Goal: Transaction & Acquisition: Purchase product/service

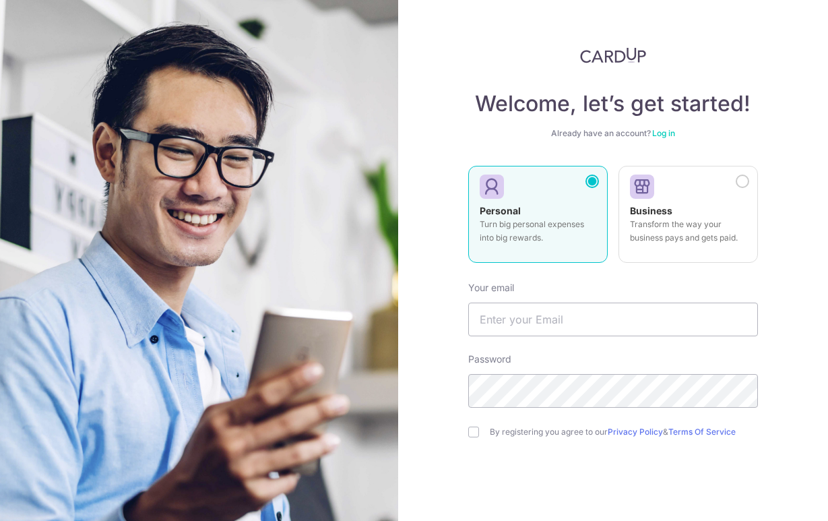
click at [530, 207] on div "Personal Turn big personal expenses into big rewards." at bounding box center [538, 227] width 117 height 47
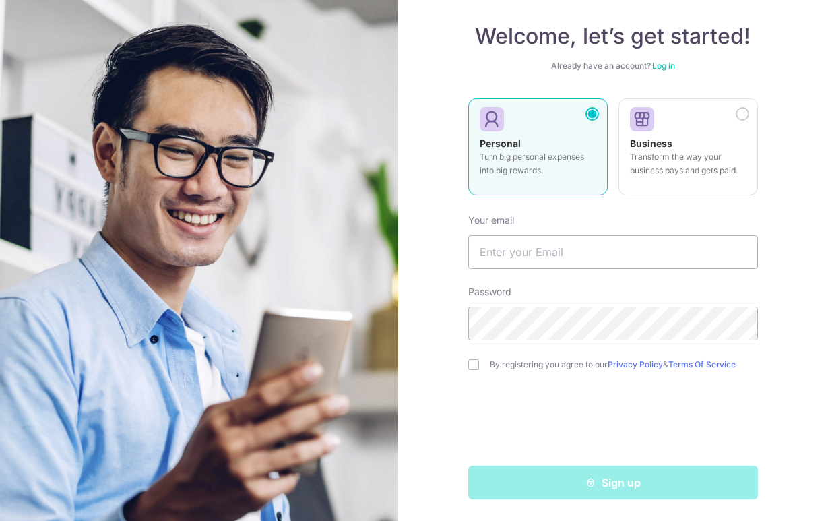
scroll to position [67, 0]
click at [518, 253] on input "text" at bounding box center [613, 252] width 290 height 34
type input "[EMAIL_ADDRESS][DOMAIN_NAME]"
click at [473, 371] on div "By registering you agree to our Privacy Policy & Terms Of Service" at bounding box center [613, 364] width 290 height 16
click at [469, 362] on input "checkbox" at bounding box center [473, 364] width 11 height 11
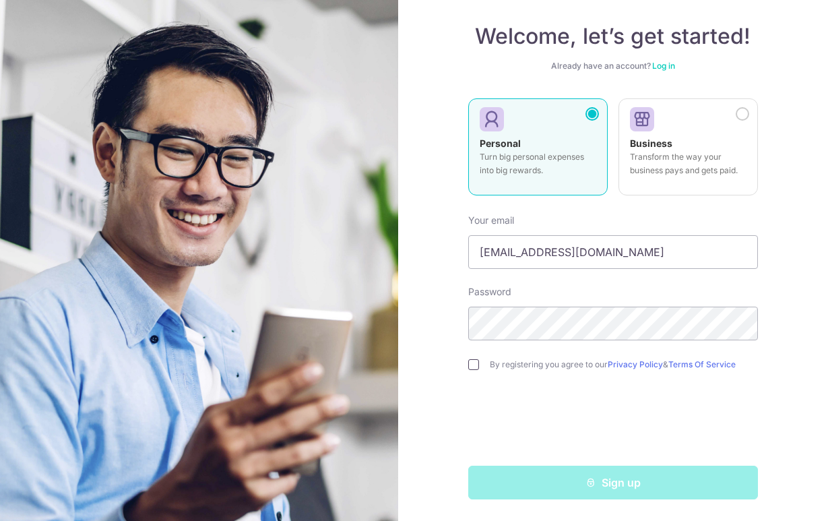
checkbox input "true"
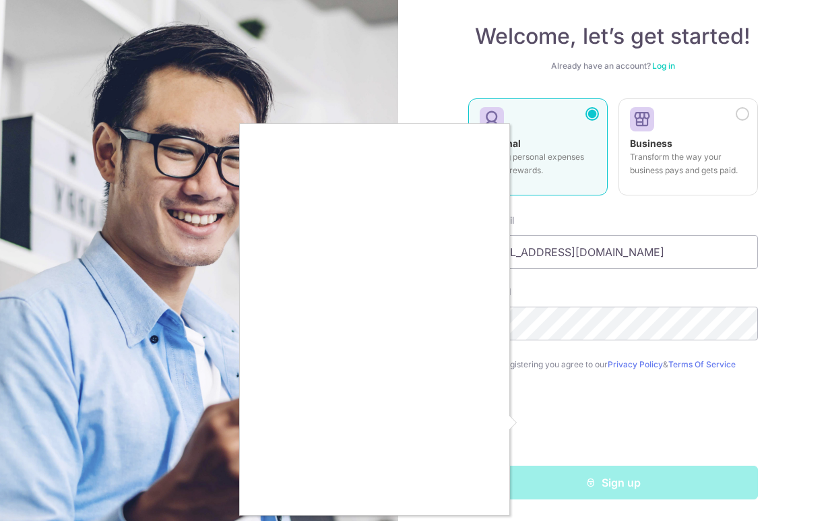
click at [234, 355] on div at bounding box center [414, 260] width 828 height 521
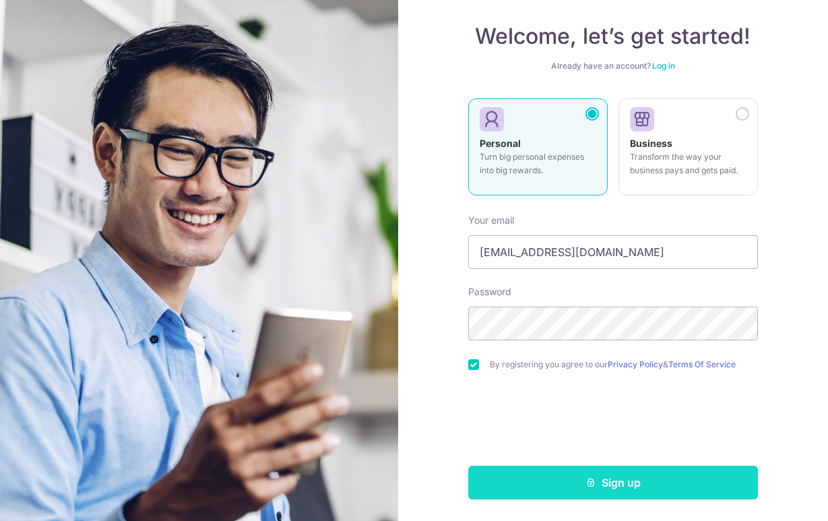
click at [516, 480] on button "Sign up" at bounding box center [613, 483] width 290 height 34
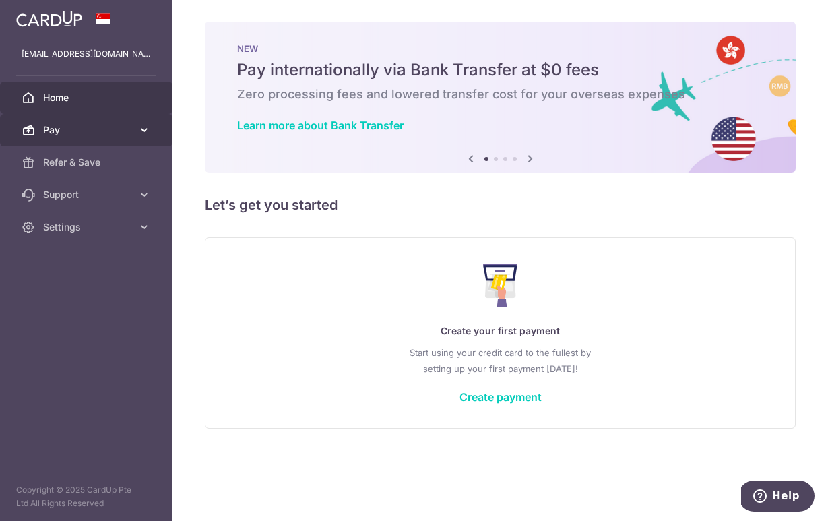
click at [147, 134] on icon at bounding box center [143, 129] width 13 height 13
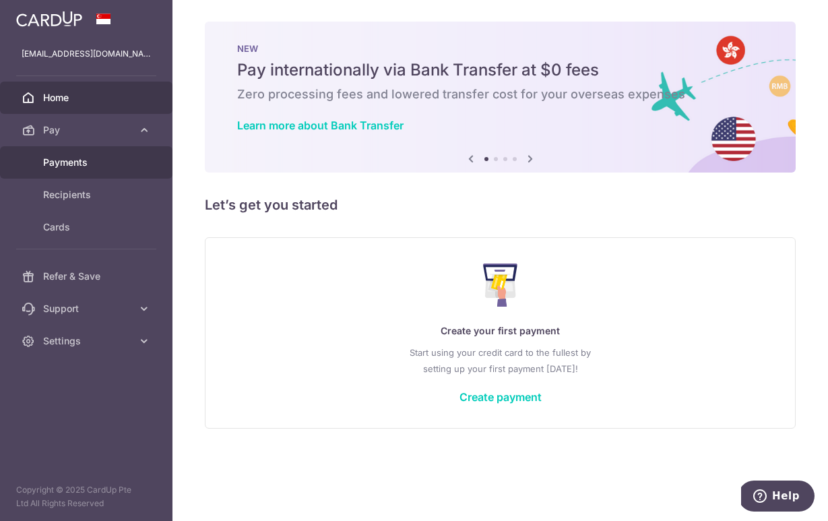
click at [85, 168] on span "Payments" at bounding box center [87, 162] width 89 height 13
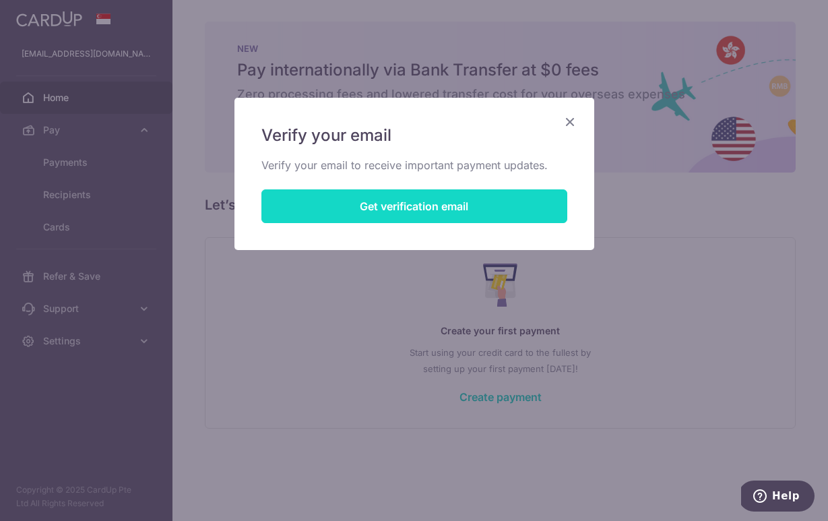
click at [393, 216] on button "Get verification email" at bounding box center [414, 206] width 306 height 34
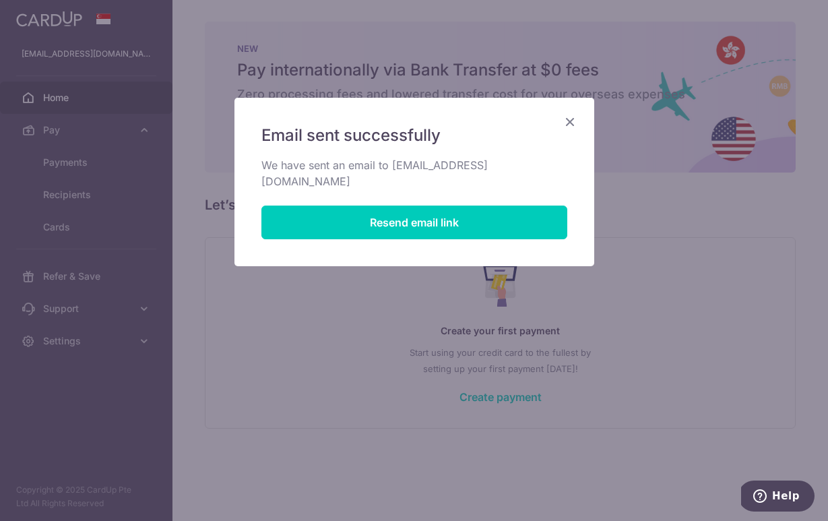
click at [577, 120] on icon "Close" at bounding box center [570, 121] width 16 height 17
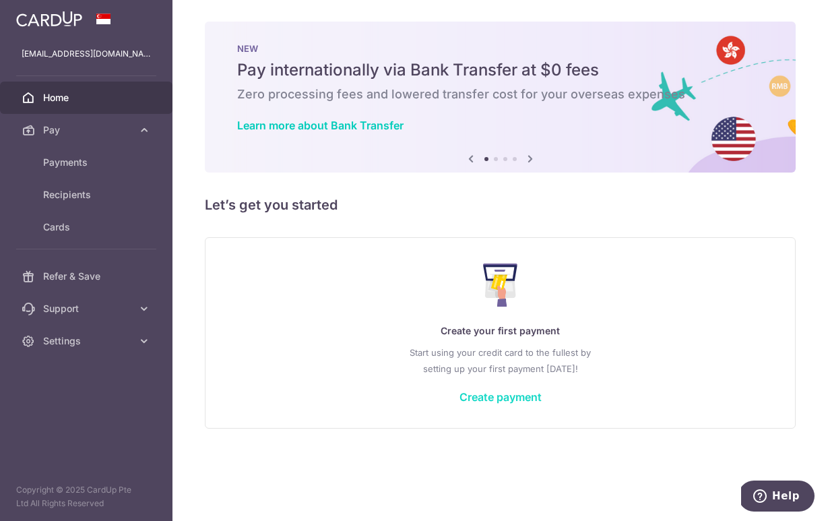
click at [484, 394] on link "Create payment" at bounding box center [500, 396] width 82 height 13
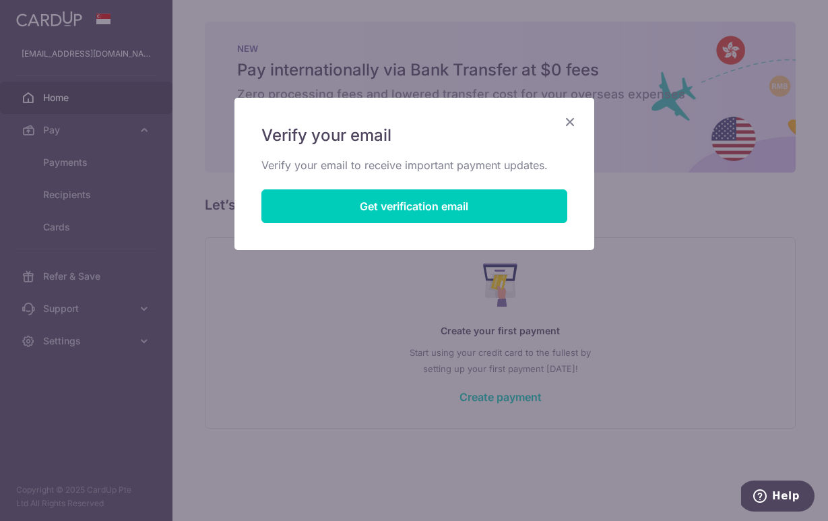
click at [576, 122] on icon "Close" at bounding box center [570, 121] width 16 height 17
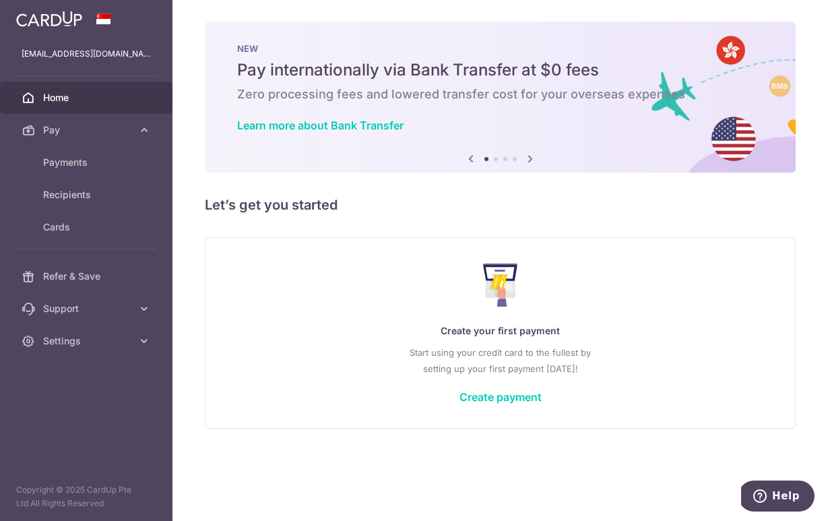
click at [264, 0] on div "× Pause Schedule Pause all future payments in this series Pause just this one p…" at bounding box center [500, 260] width 656 height 521
click at [482, 395] on link "Create payment" at bounding box center [500, 396] width 82 height 13
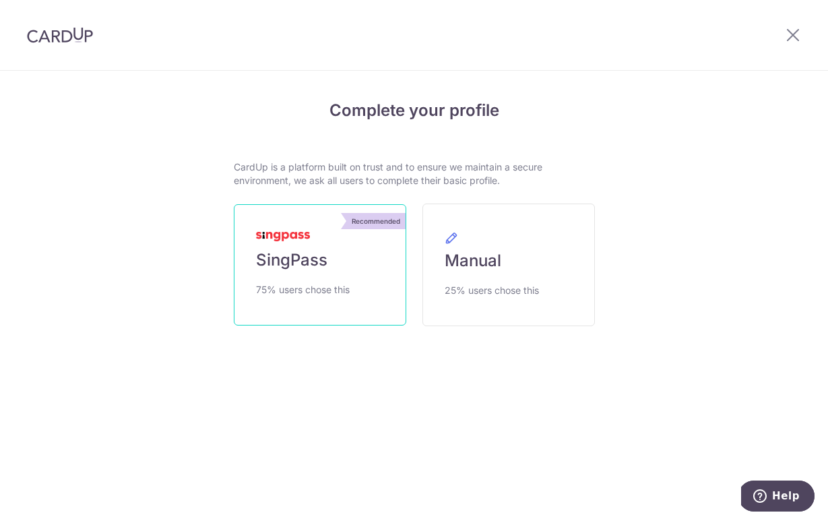
click at [343, 261] on link "Recommended SingPass 75% users chose this" at bounding box center [320, 264] width 172 height 121
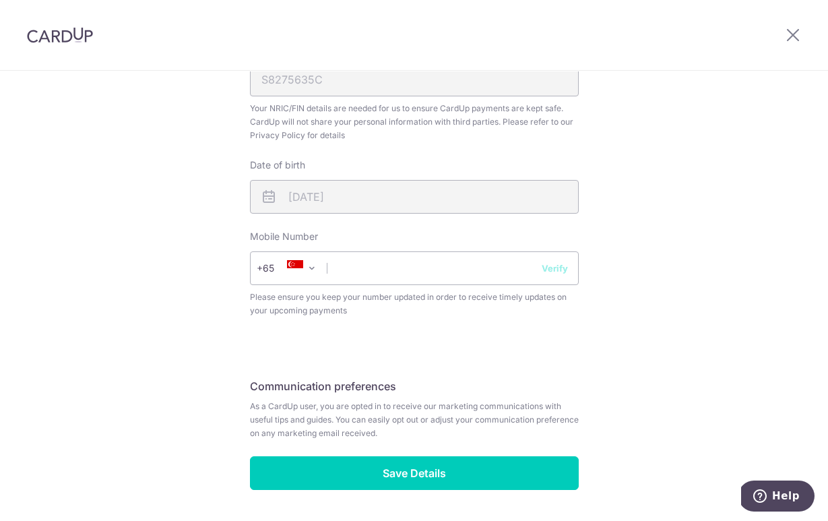
scroll to position [447, 0]
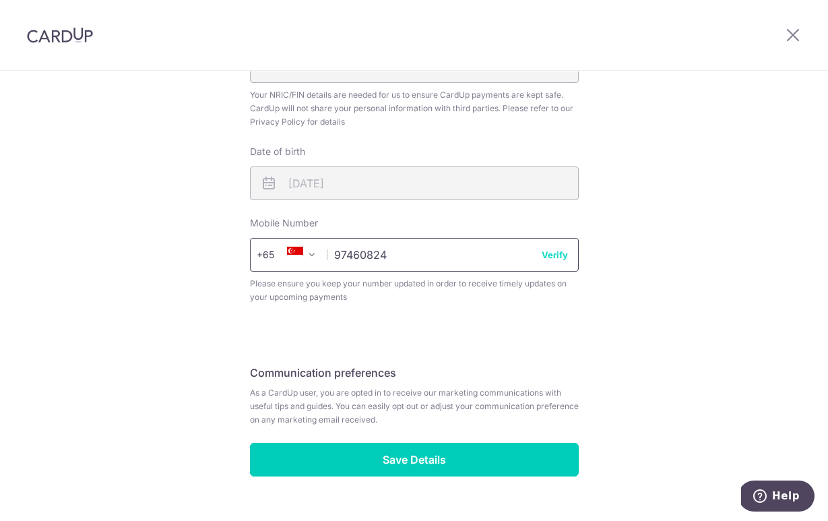
type input "97460824"
click at [696, 330] on div "Review your details Your Details Please provide your full name as per your NRIC…" at bounding box center [414, 87] width 828 height 926
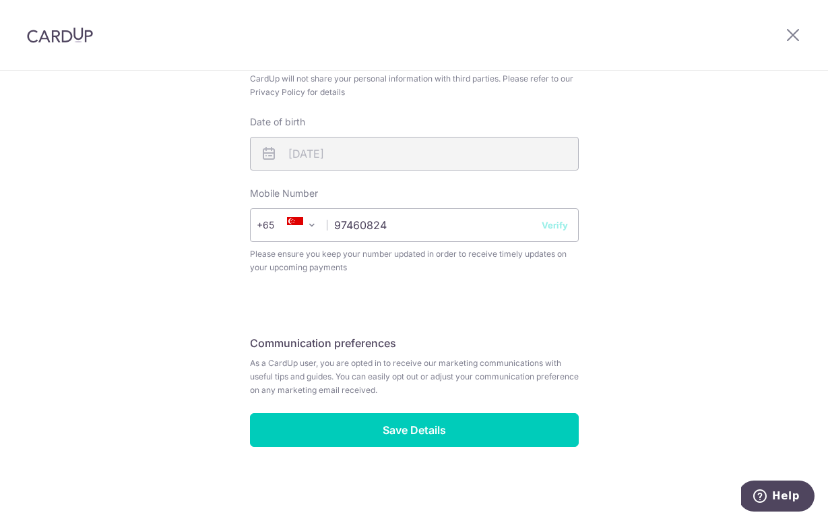
scroll to position [477, 0]
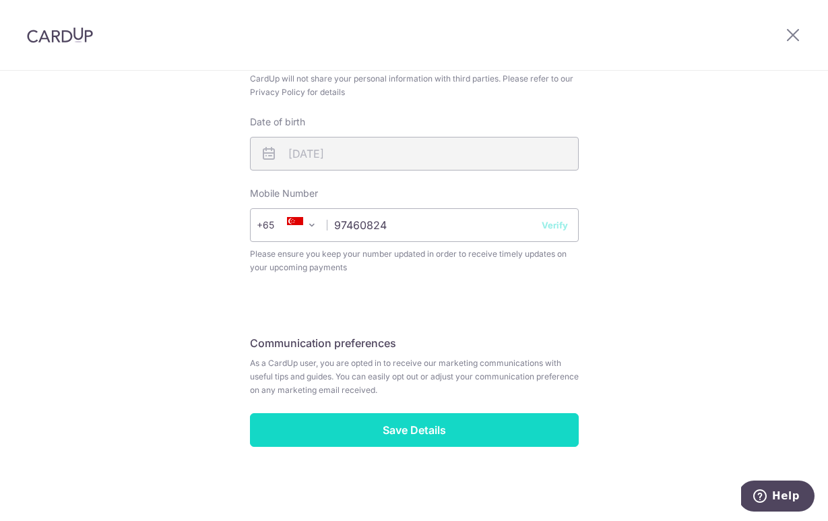
click at [491, 430] on input "Save Details" at bounding box center [414, 430] width 329 height 34
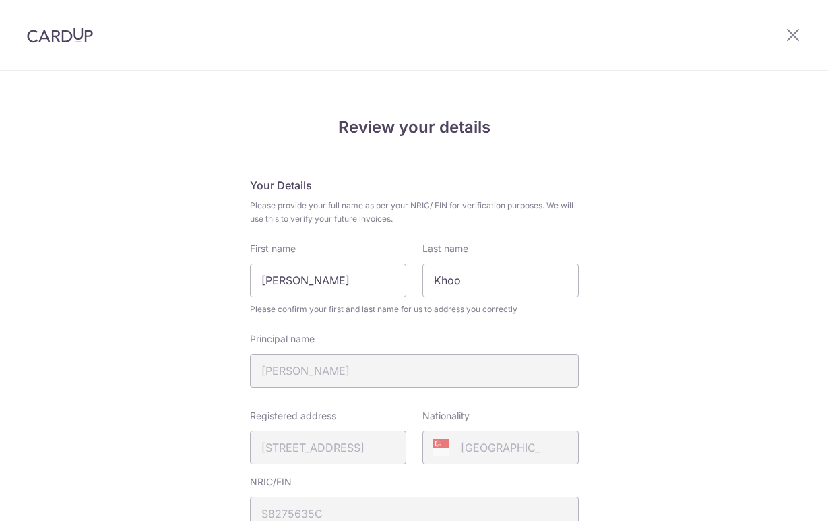
scroll to position [496, 0]
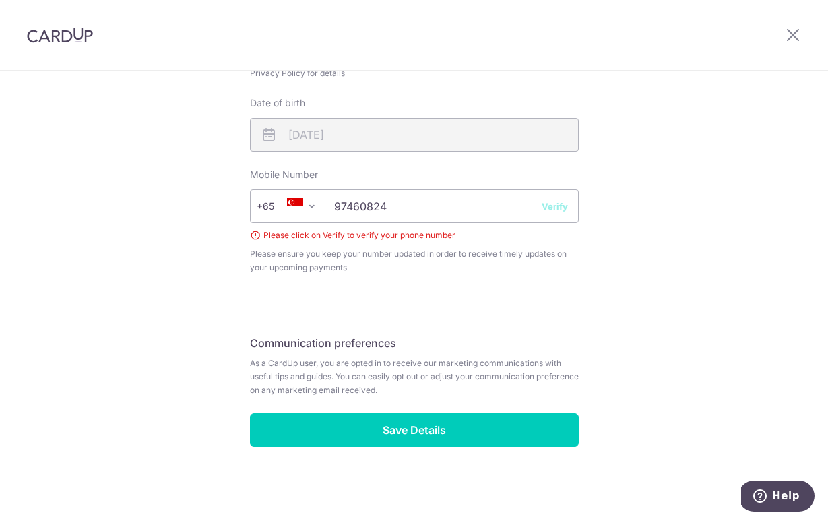
click at [555, 209] on button "Verify" at bounding box center [555, 205] width 26 height 13
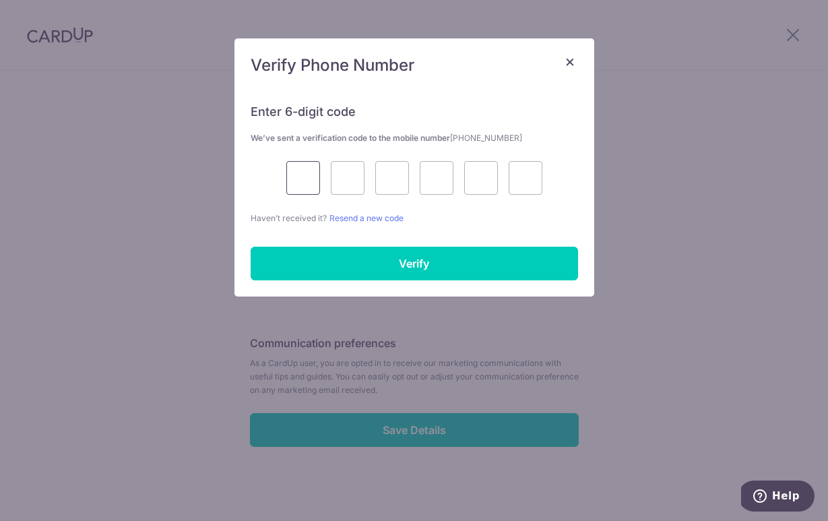
click at [301, 179] on input "text" at bounding box center [303, 178] width 34 height 34
type input "4"
type input "5"
type input "3"
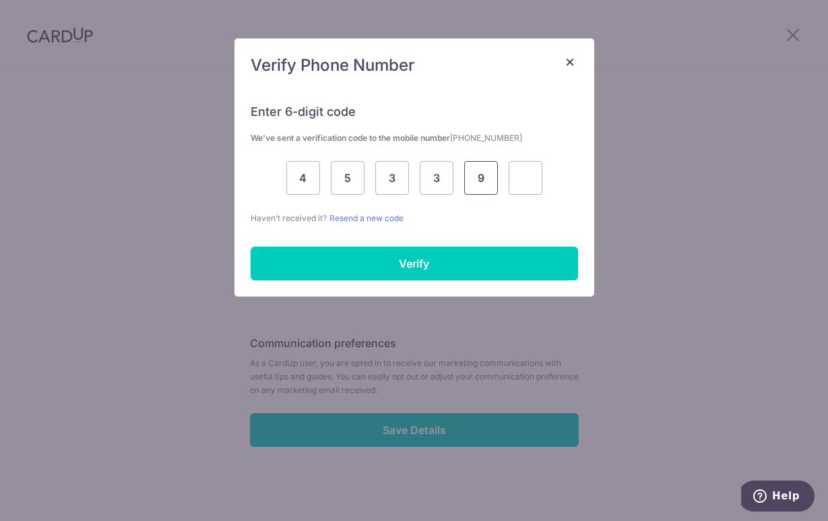
type input "9"
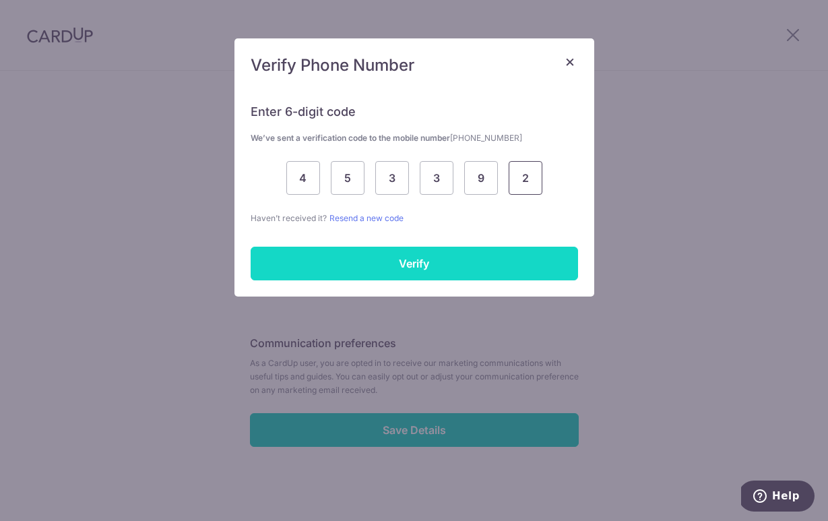
type input "2"
click at [454, 265] on input "Verify" at bounding box center [414, 264] width 327 height 34
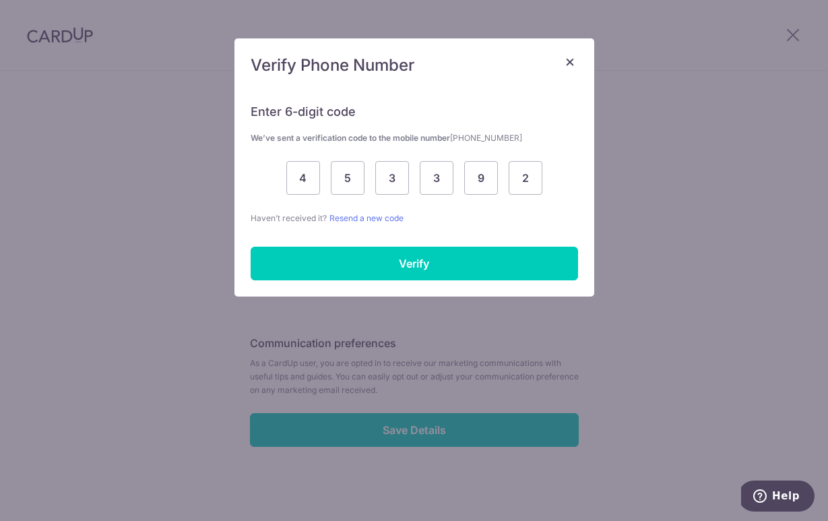
scroll to position [477, 0]
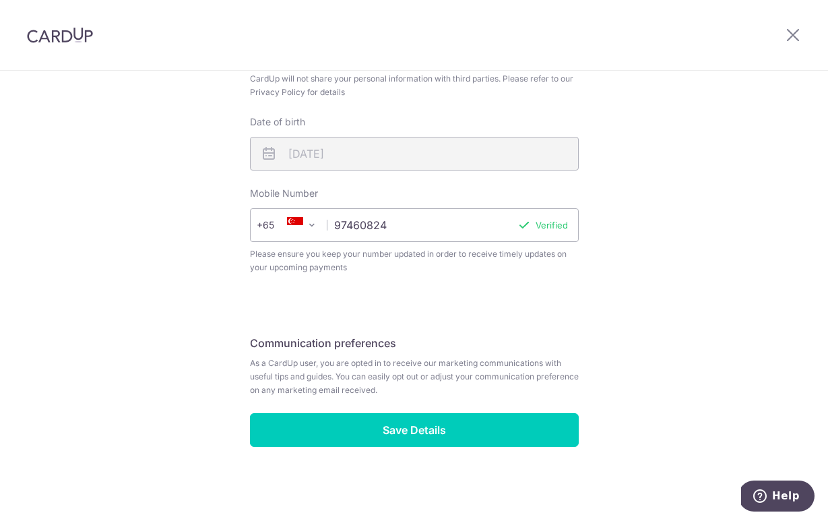
click at [448, 271] on span "Please ensure you keep your number updated in order to receive timely updates o…" at bounding box center [414, 260] width 329 height 27
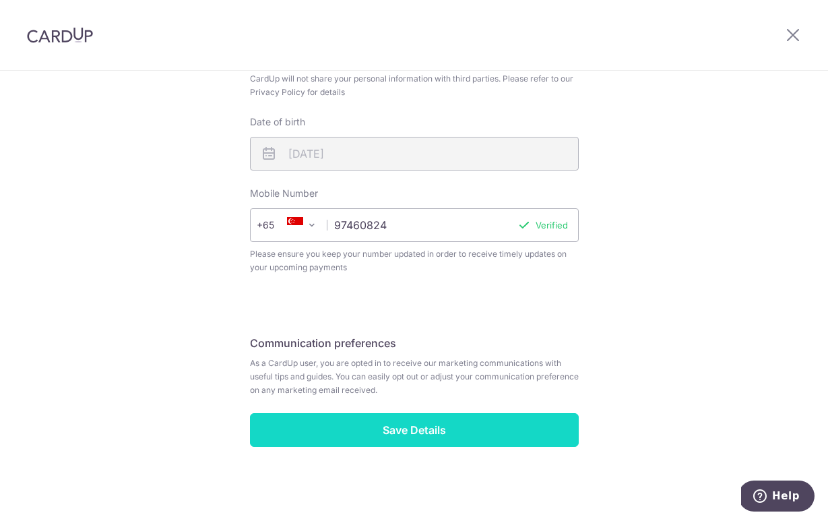
click at [478, 429] on input "Save Details" at bounding box center [414, 430] width 329 height 34
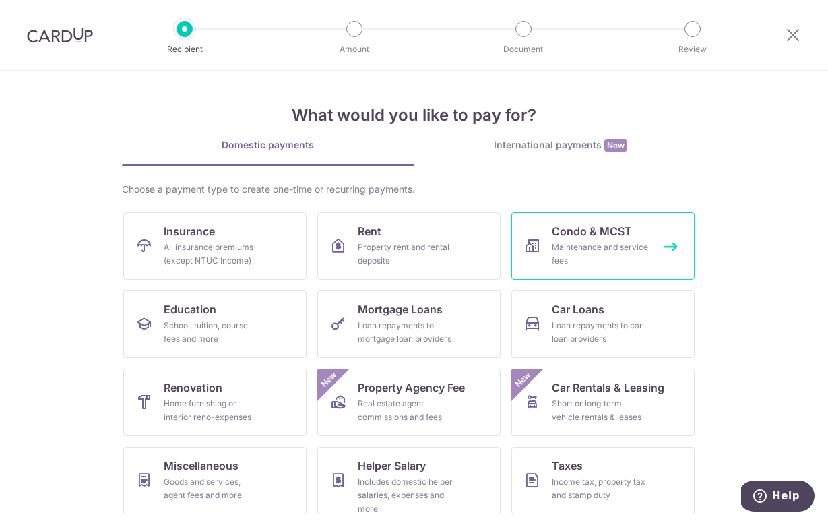
click at [616, 269] on link "Condo & MCST Maintenance and service fees" at bounding box center [602, 245] width 183 height 67
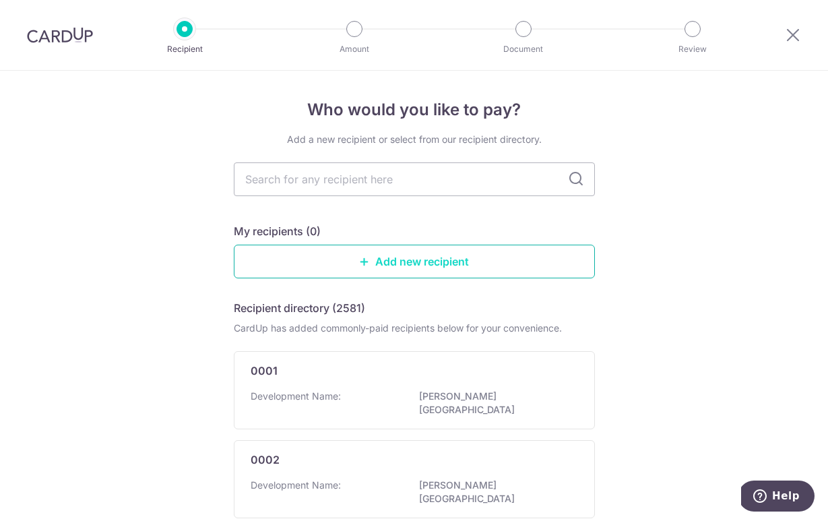
click at [433, 271] on link "Add new recipient" at bounding box center [414, 262] width 361 height 34
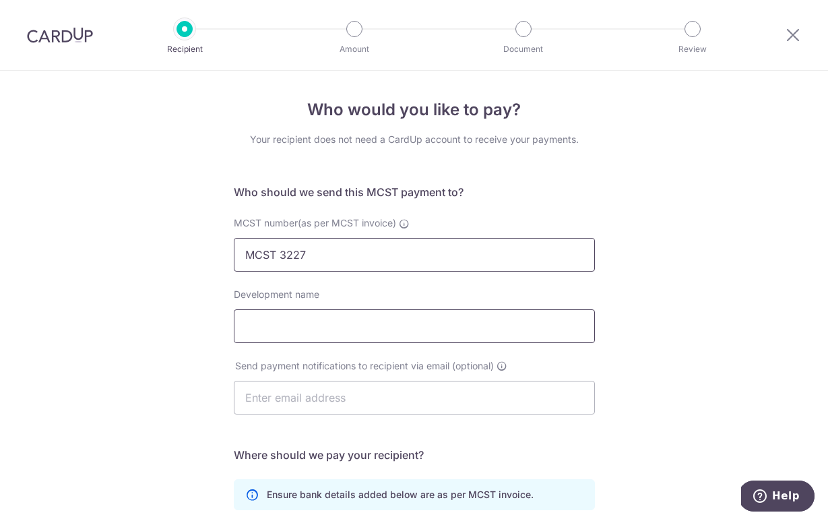
type input "MCST 3227"
type input "Cliften"
click at [152, 340] on div "Who would you like to pay? Your recipient does not need a CardUp account to rec…" at bounding box center [414, 427] width 828 height 713
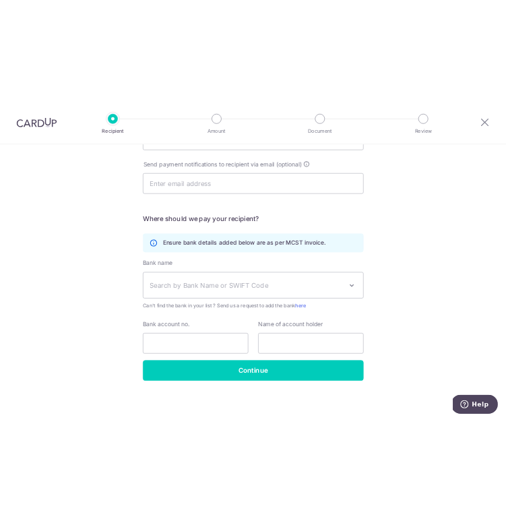
scroll to position [263, 0]
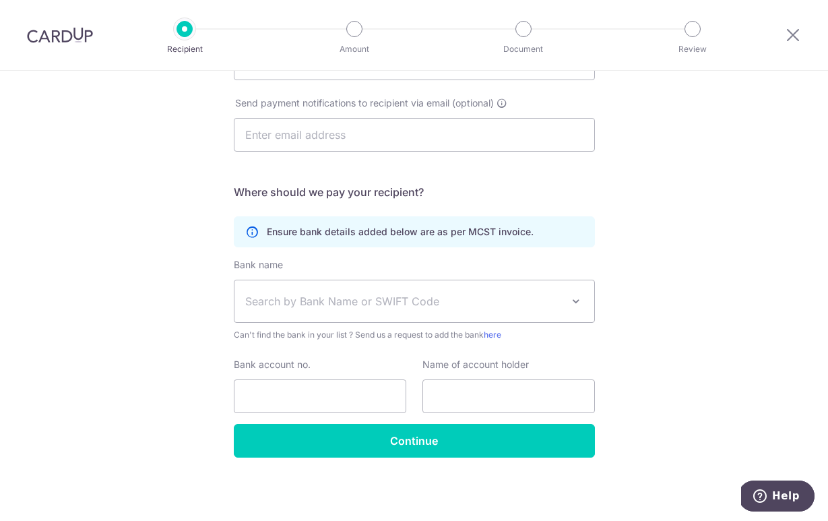
click at [480, 296] on span "Search by Bank Name or SWIFT Code" at bounding box center [403, 301] width 317 height 16
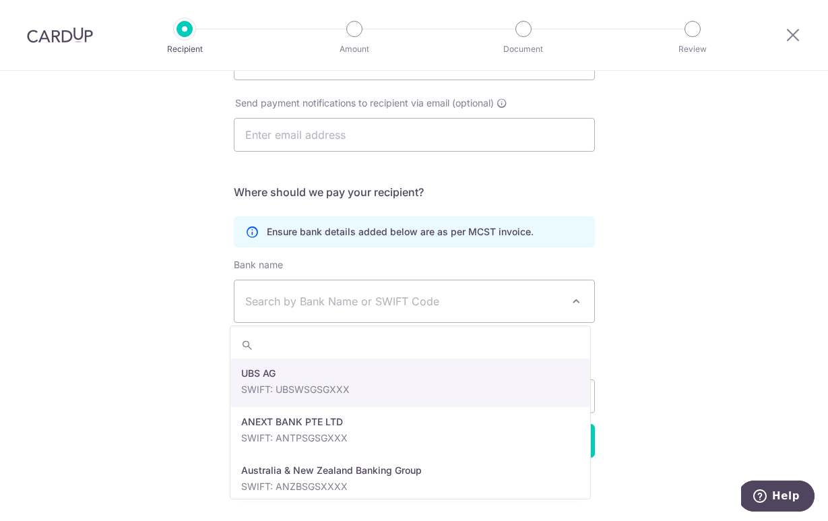
click at [221, 216] on div "Who would you like to pay? Your recipient does not need a CardUp account to rec…" at bounding box center [414, 164] width 828 height 713
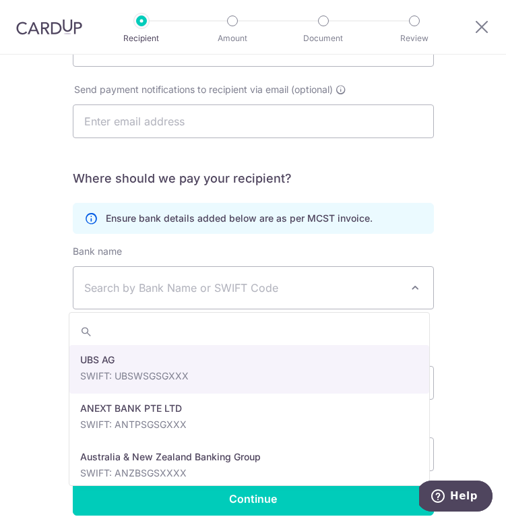
click at [203, 298] on span "Search by Bank Name or SWIFT Code" at bounding box center [253, 288] width 360 height 42
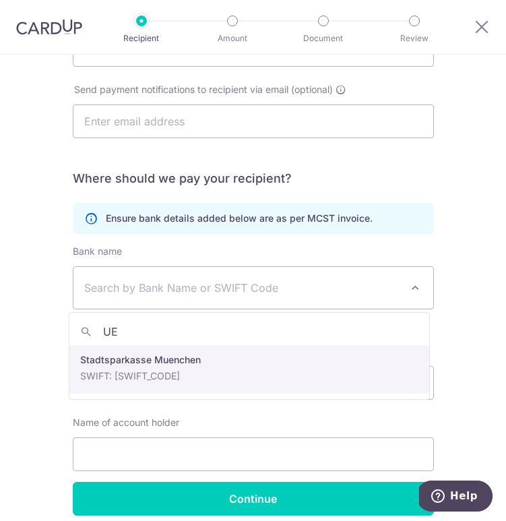
type input "U"
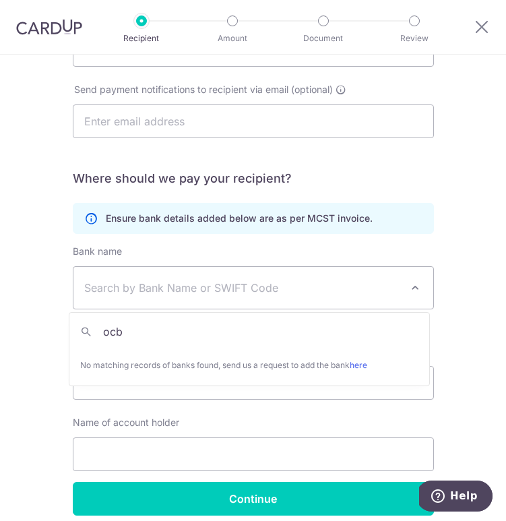
type input "ocbc"
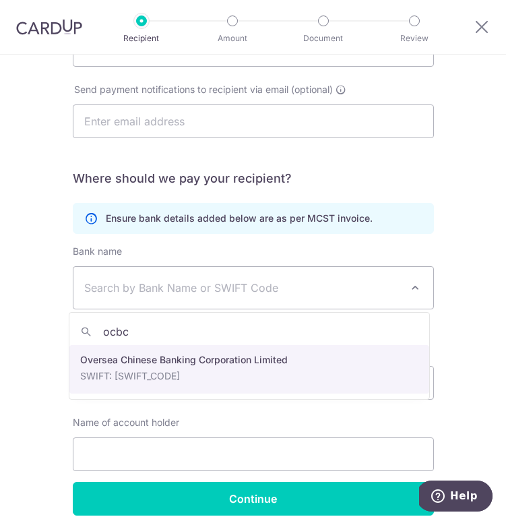
select select "12"
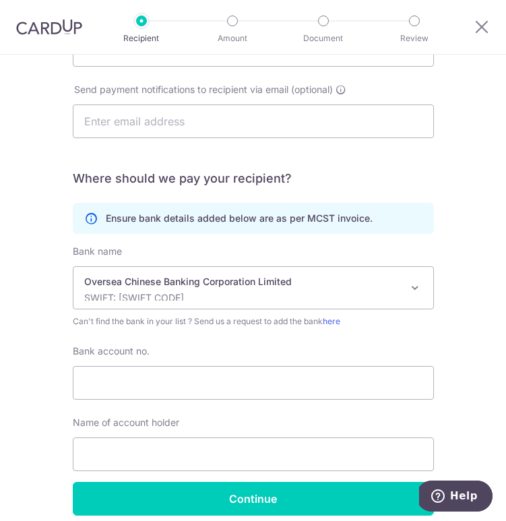
click at [319, 354] on div "Bank account no." at bounding box center [253, 371] width 361 height 55
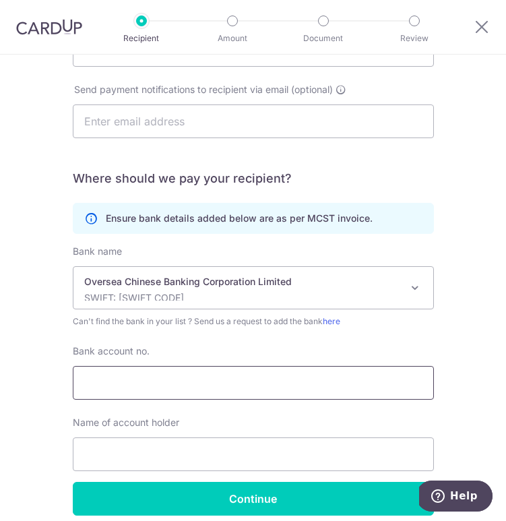
click at [315, 388] on input "Bank account no." at bounding box center [253, 383] width 361 height 34
click at [140, 376] on input "Bank account no." at bounding box center [253, 383] width 361 height 34
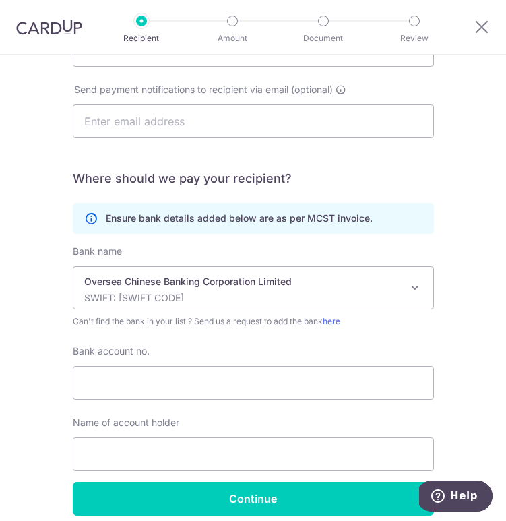
click at [177, 365] on div "Bank account no." at bounding box center [253, 371] width 361 height 55
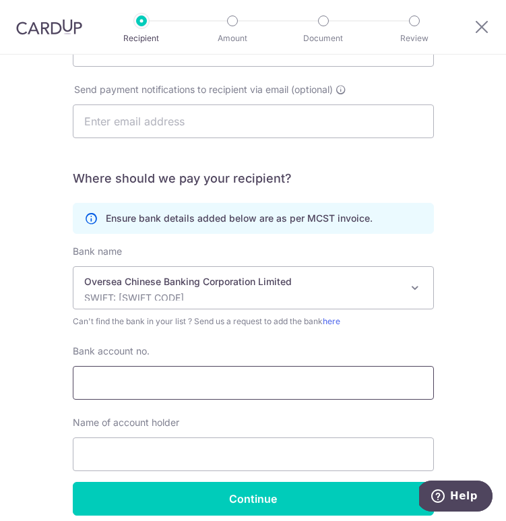
click at [249, 395] on input "Bank account no." at bounding box center [253, 383] width 361 height 34
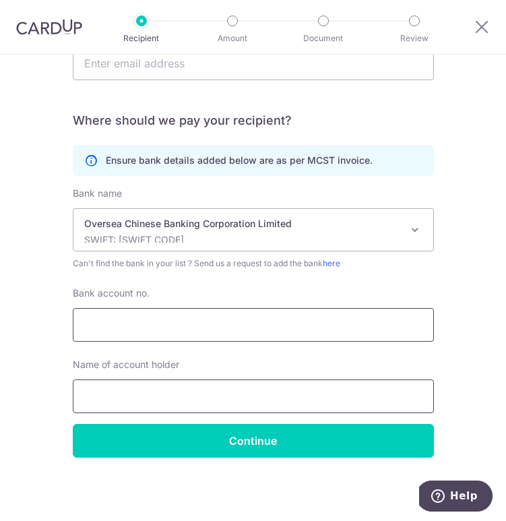
scroll to position [321, 0]
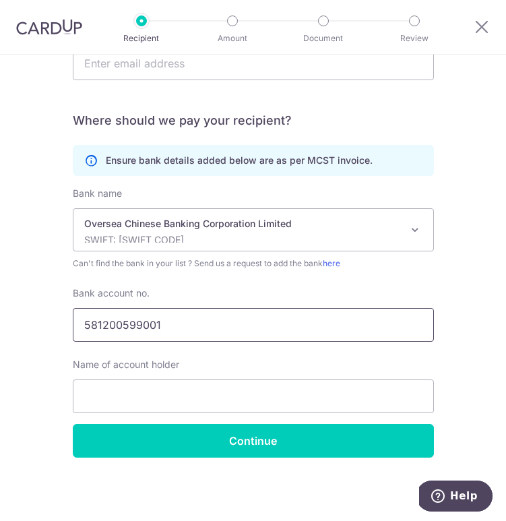
type input "581200599001"
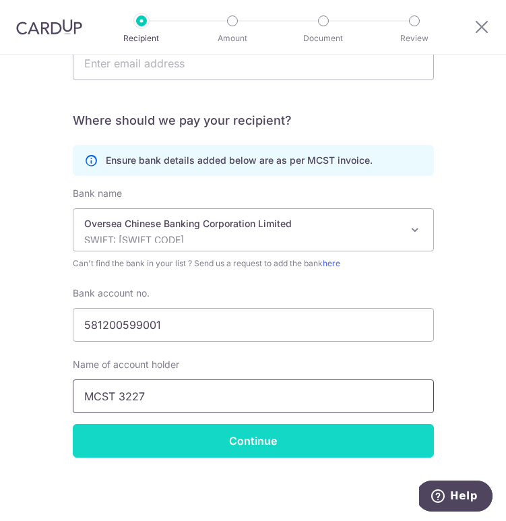
type input "MCST 3227"
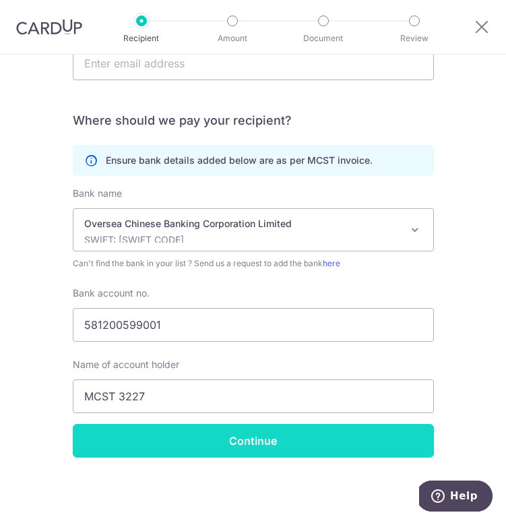
click at [241, 447] on input "Continue" at bounding box center [253, 441] width 361 height 34
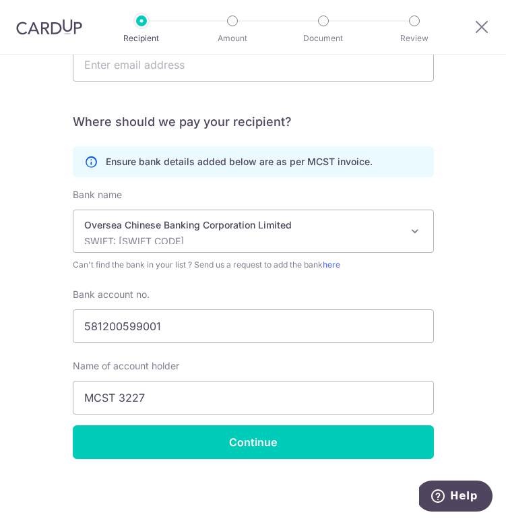
scroll to position [340, 0]
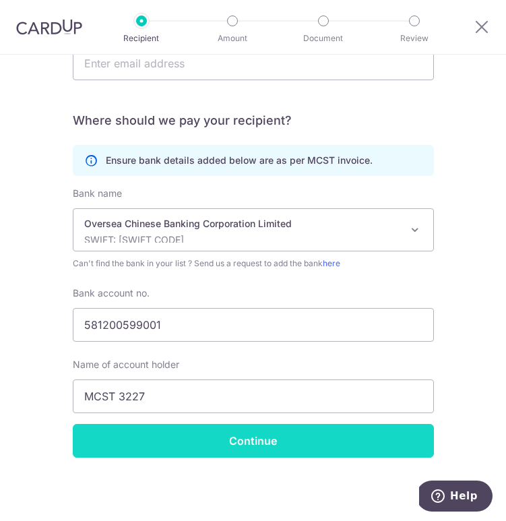
type input "3227"
click at [244, 446] on input "Continue" at bounding box center [253, 441] width 361 height 34
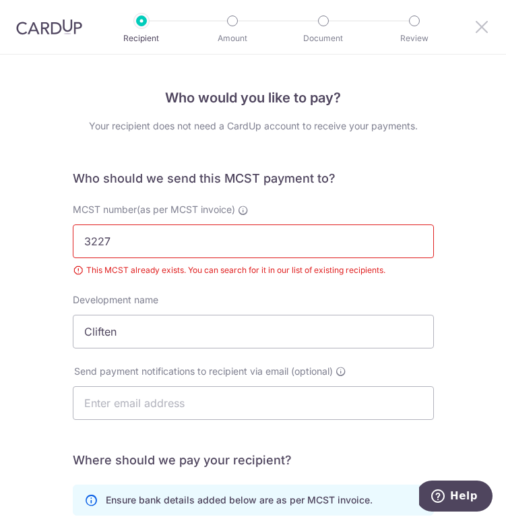
click at [484, 29] on icon at bounding box center [482, 26] width 16 height 17
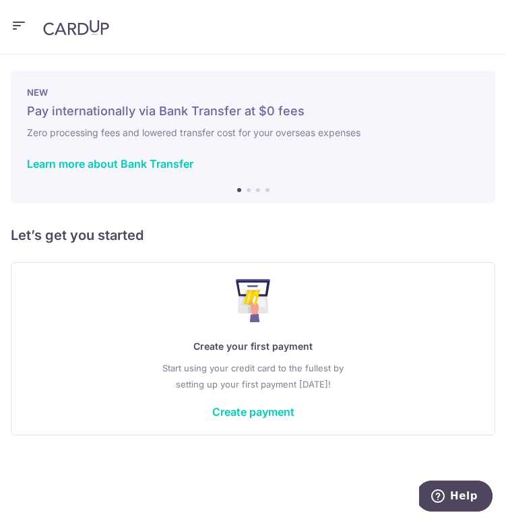
click at [257, 354] on div "Create your first payment Start using your credit card to the fullest by settin…" at bounding box center [253, 348] width 451 height 139
click at [249, 412] on link "Create payment" at bounding box center [253, 411] width 82 height 13
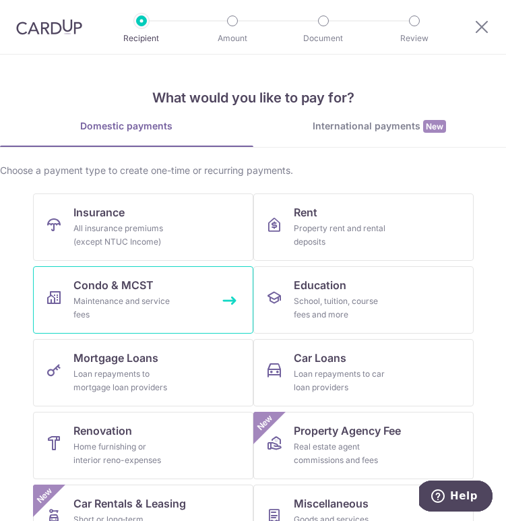
click at [174, 282] on link "Condo & MCST Maintenance and service fees" at bounding box center [143, 299] width 220 height 67
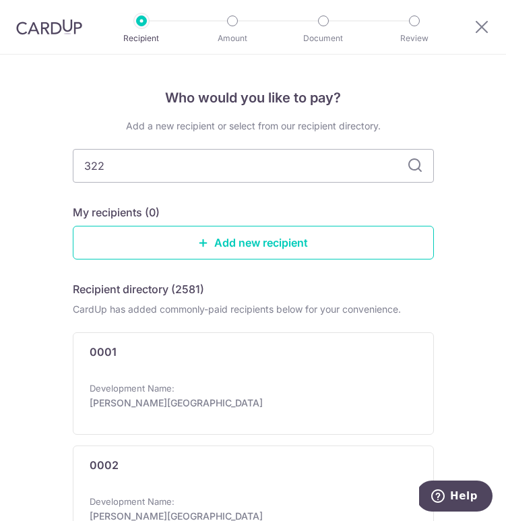
type input "3227"
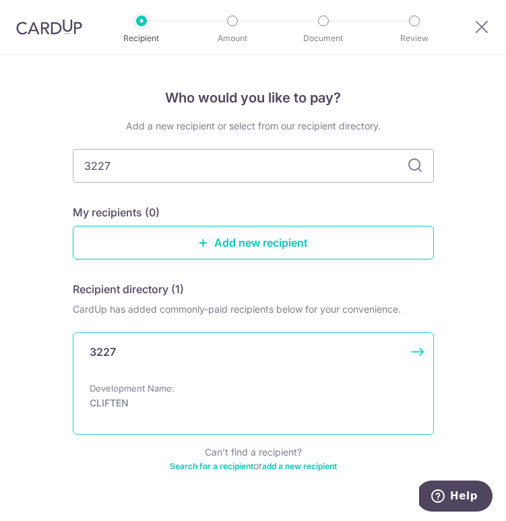
click at [153, 401] on p "CLIFTEN" at bounding box center [249, 402] width 319 height 13
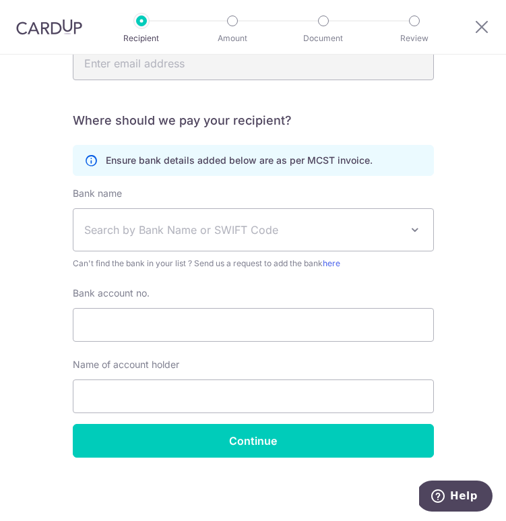
scroll to position [321, 0]
click at [268, 234] on span "Search by Bank Name or SWIFT Code" at bounding box center [242, 230] width 317 height 16
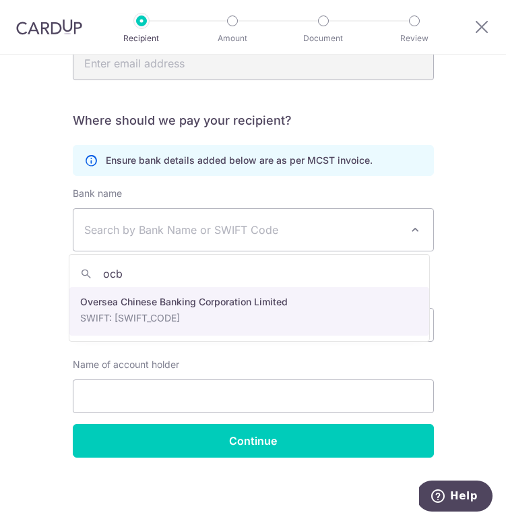
type input "ocbc"
select select "12"
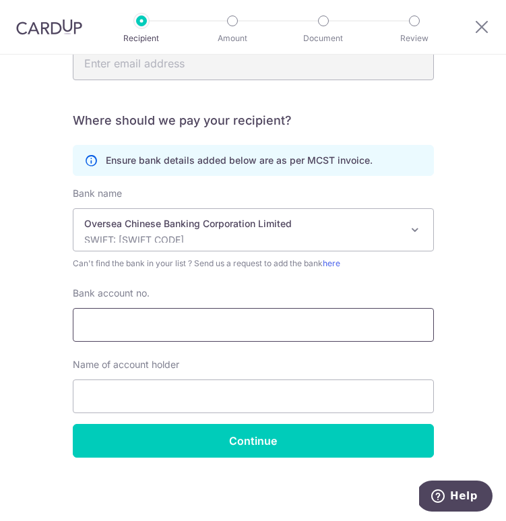
click at [197, 331] on input "Bank account no." at bounding box center [253, 325] width 361 height 34
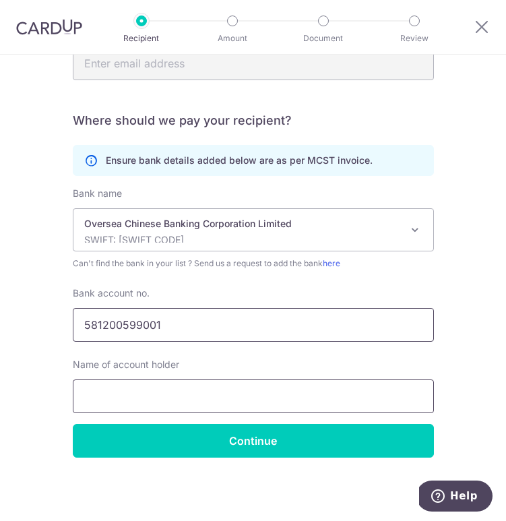
type input "581200599001"
click at [133, 391] on input "text" at bounding box center [253, 396] width 361 height 34
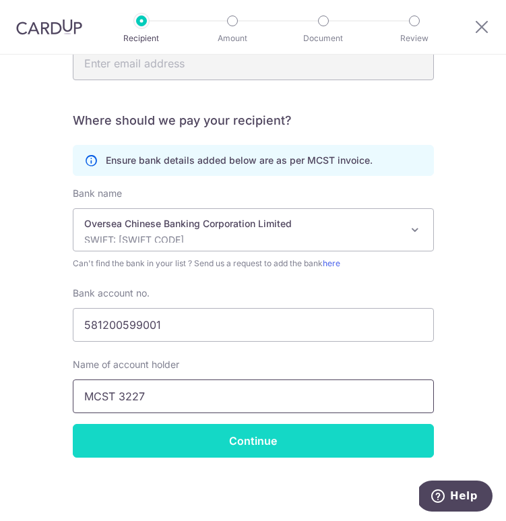
type input "MCST 3227"
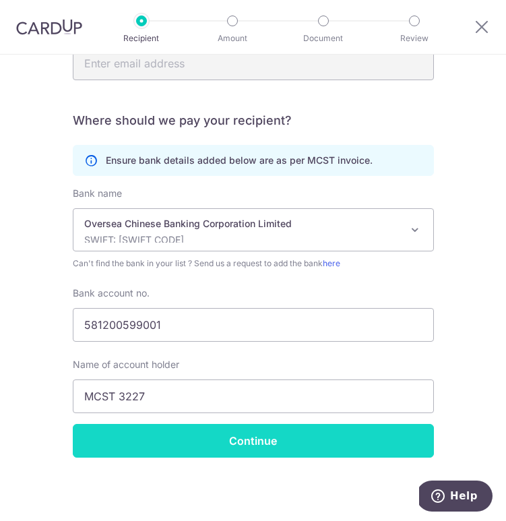
click at [180, 454] on input "Continue" at bounding box center [253, 441] width 361 height 34
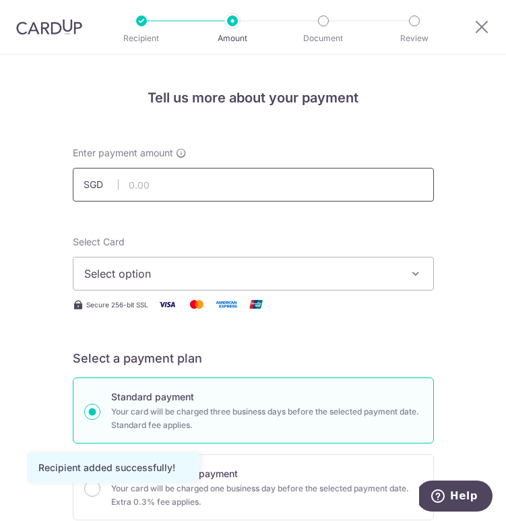
click at [146, 180] on input "text" at bounding box center [253, 185] width 361 height 34
type input "1,980.00"
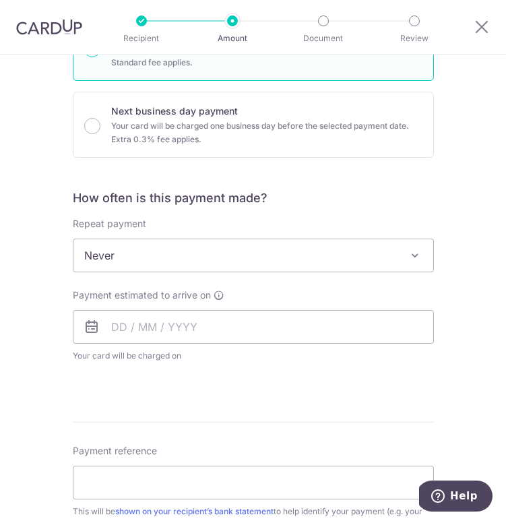
scroll to position [363, 0]
click at [278, 263] on span "Never" at bounding box center [253, 254] width 360 height 32
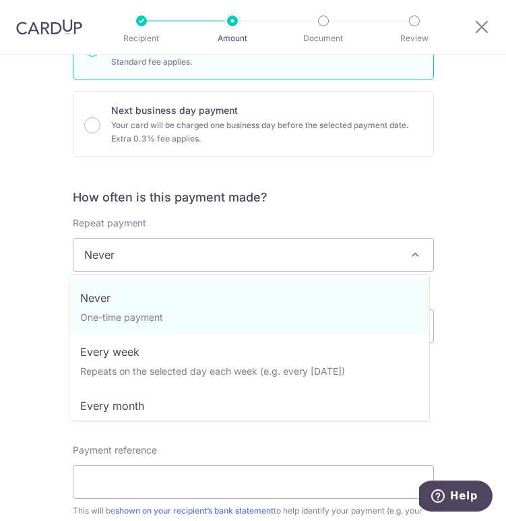
click at [343, 198] on h5 "How often is this payment made?" at bounding box center [253, 197] width 361 height 16
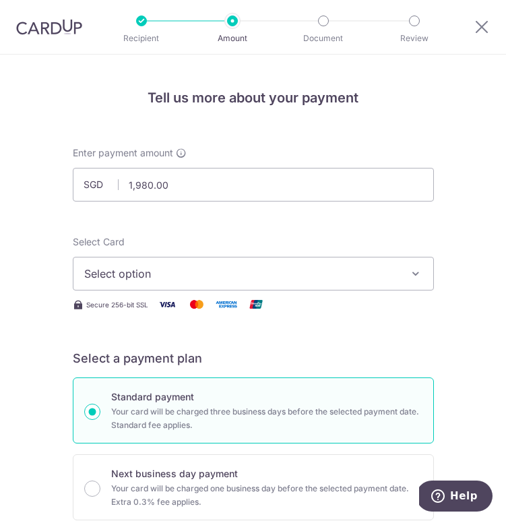
scroll to position [0, 0]
click at [352, 263] on button "Select option" at bounding box center [253, 274] width 361 height 34
click at [288, 305] on link "Add credit card" at bounding box center [253, 317] width 360 height 24
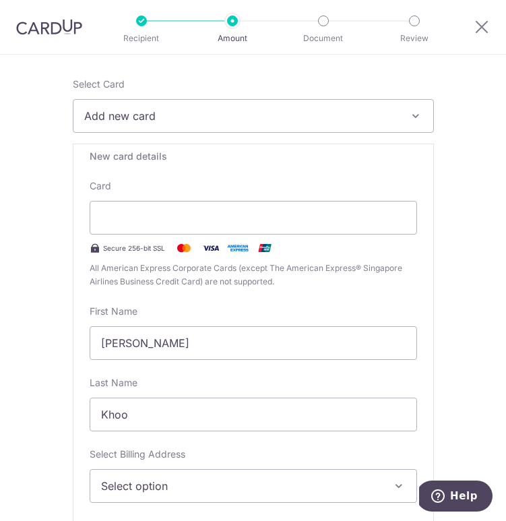
scroll to position [148, 0]
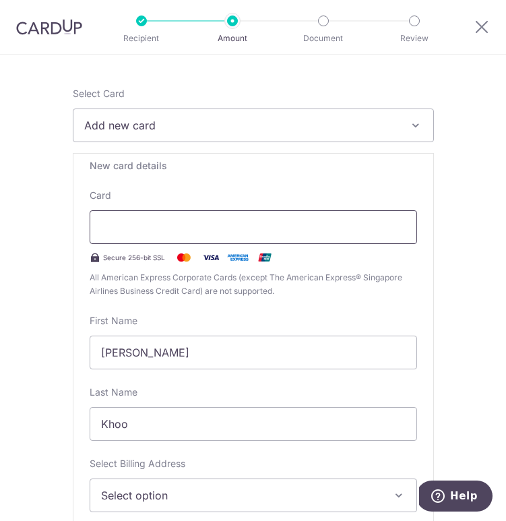
click at [121, 236] on div at bounding box center [253, 227] width 327 height 34
click at [212, 327] on div "First Name Samuel" at bounding box center [253, 341] width 327 height 55
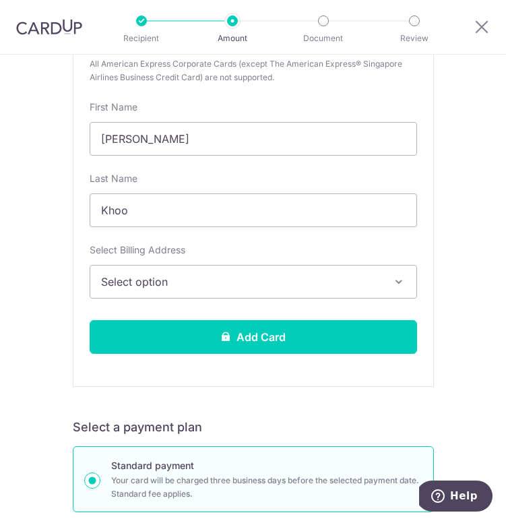
scroll to position [364, 0]
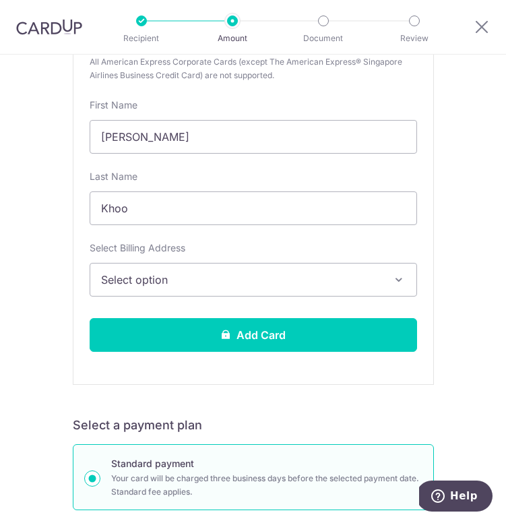
click at [225, 289] on button "Select option" at bounding box center [253, 280] width 327 height 34
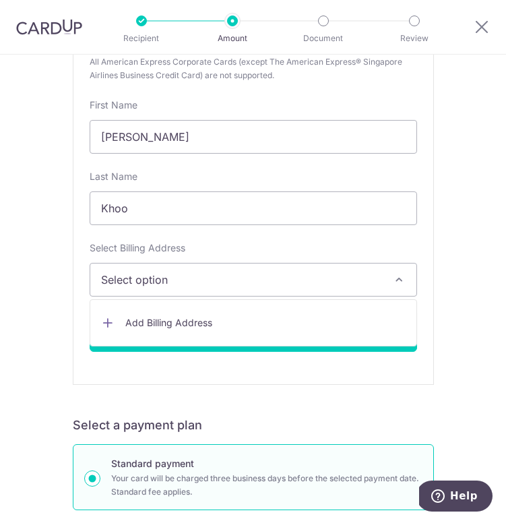
click at [218, 322] on span "Add Billing Address" at bounding box center [265, 322] width 280 height 13
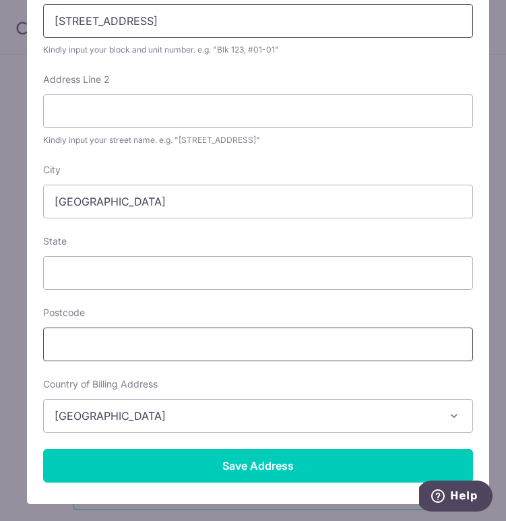
scroll to position [126, 0]
type input "48 Ewe Boon Road #08-02"
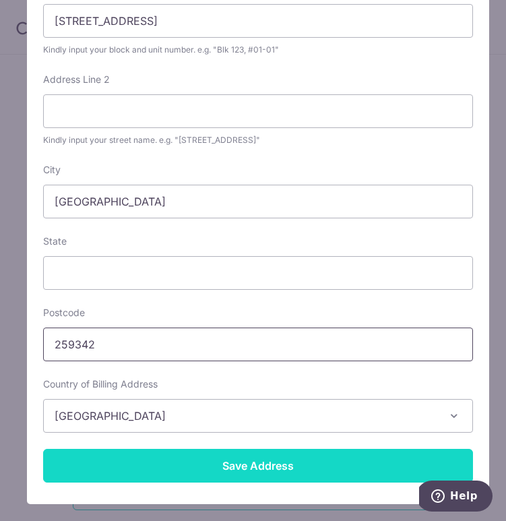
type input "259342"
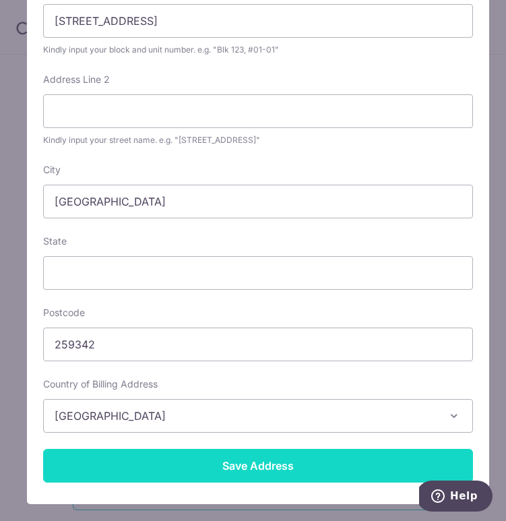
click at [153, 453] on input "Save Address" at bounding box center [258, 466] width 430 height 34
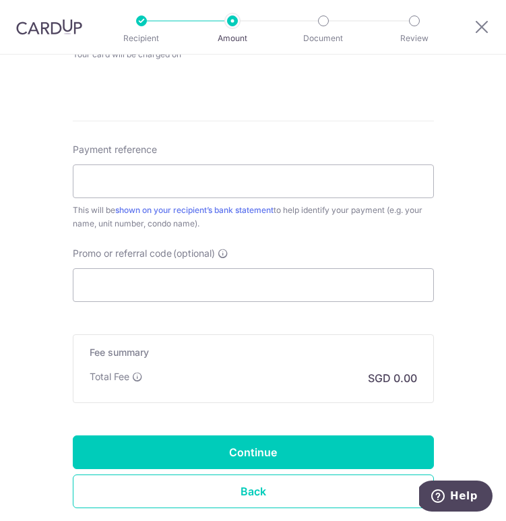
scroll to position [1095, 0]
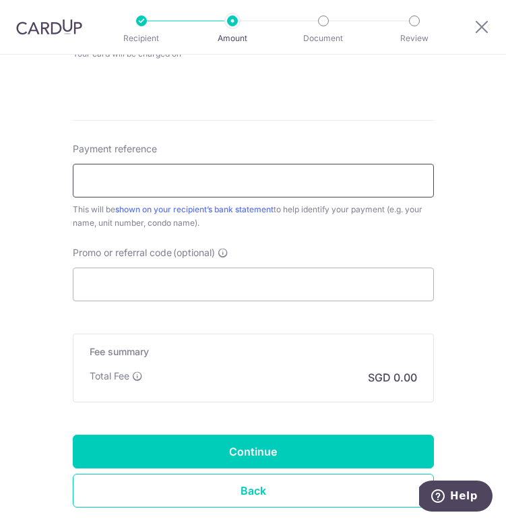
click at [148, 182] on input "Payment reference" at bounding box center [253, 181] width 361 height 34
type input "08-02 Cliften"
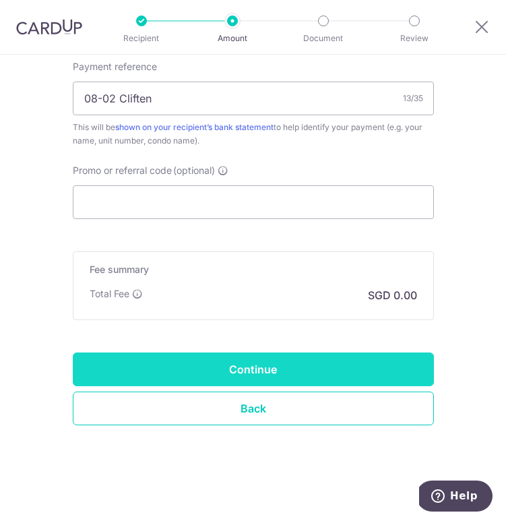
scroll to position [1177, 0]
click at [248, 381] on input "Continue" at bounding box center [253, 369] width 361 height 34
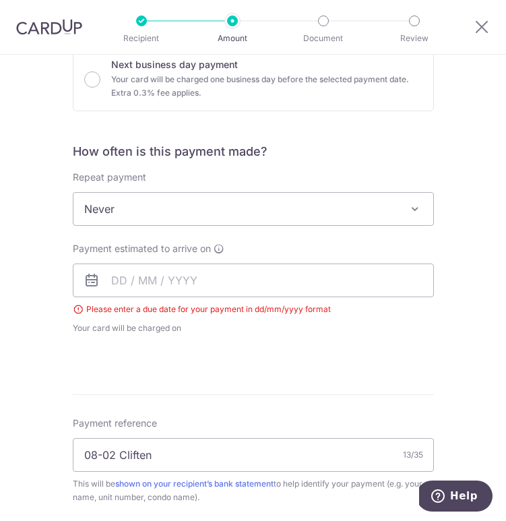
scroll to position [423, 0]
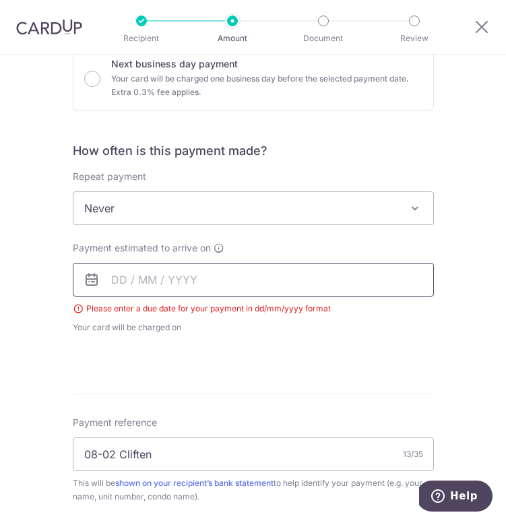
click at [105, 285] on input "text" at bounding box center [253, 280] width 361 height 34
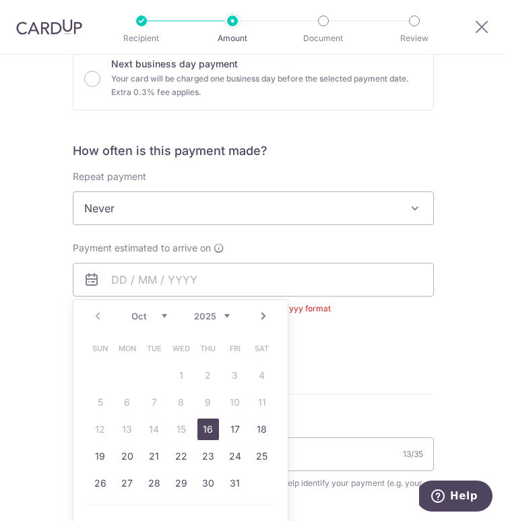
click at [201, 434] on link "16" at bounding box center [208, 429] width 22 height 22
type input "[DATE]"
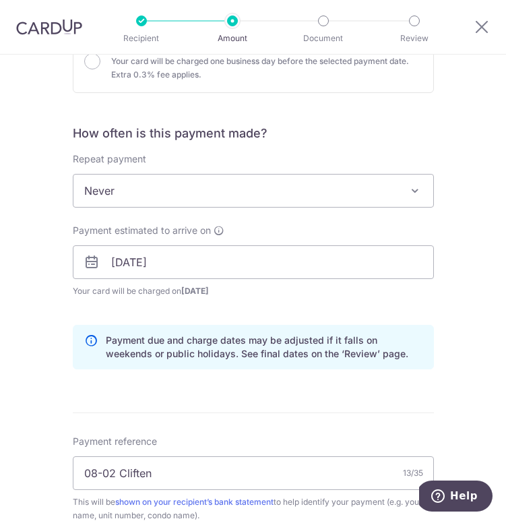
scroll to position [495, 0]
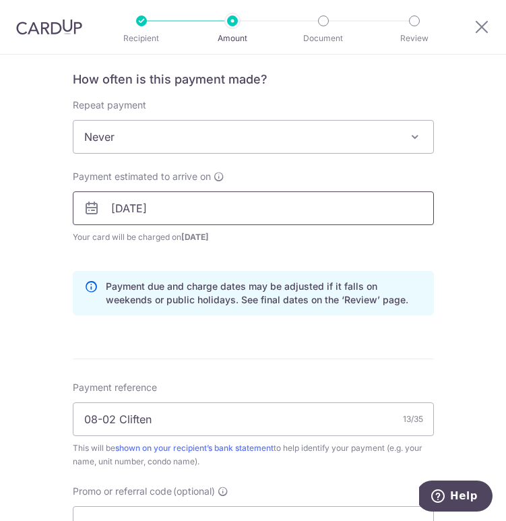
click at [129, 194] on input "[DATE]" at bounding box center [253, 208] width 361 height 34
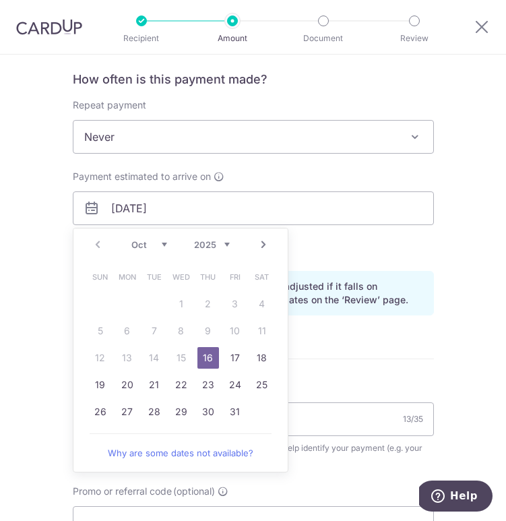
click at [371, 383] on div "Payment reference 08-02 Cliften 13/35 This will be shown on your recipient’s ba…" at bounding box center [253, 425] width 361 height 88
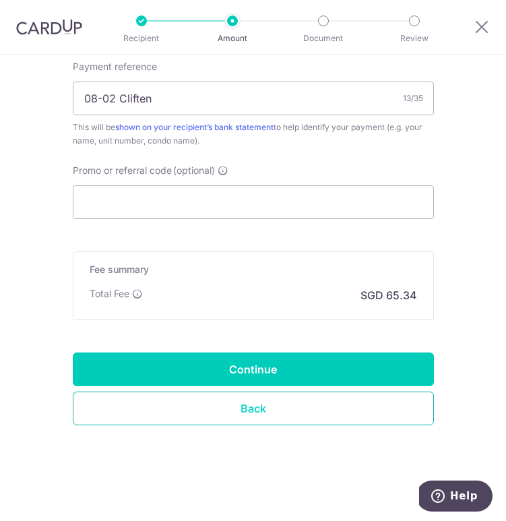
scroll to position [815, 0]
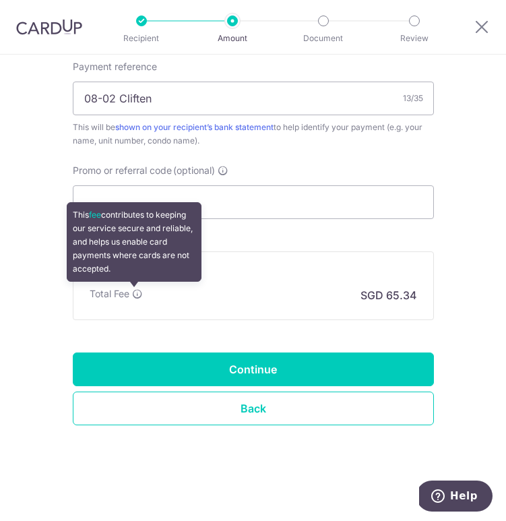
click at [137, 295] on icon at bounding box center [137, 293] width 11 height 11
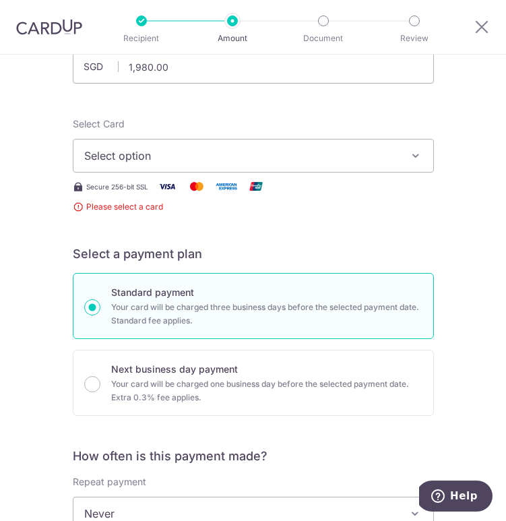
scroll to position [115, 0]
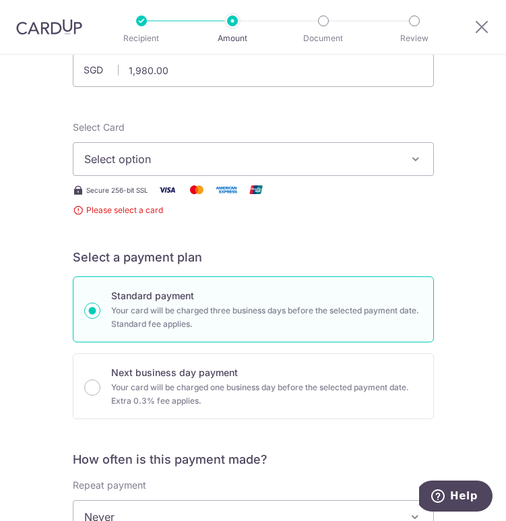
click at [193, 147] on button "Select option" at bounding box center [253, 159] width 361 height 34
click at [171, 203] on span "Add credit card" at bounding box center [265, 201] width 314 height 13
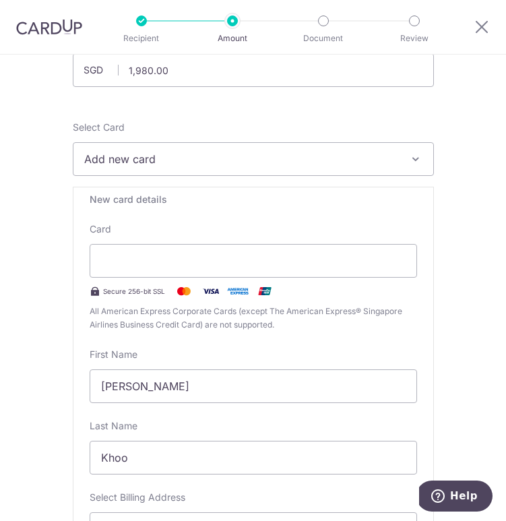
click at [307, 354] on div "First Name Samuel" at bounding box center [253, 375] width 327 height 55
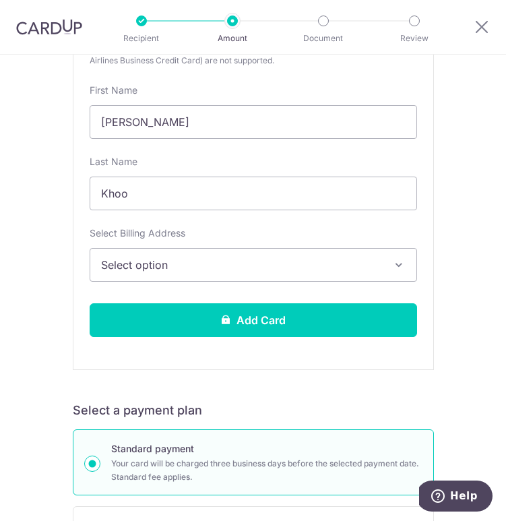
scroll to position [383, 0]
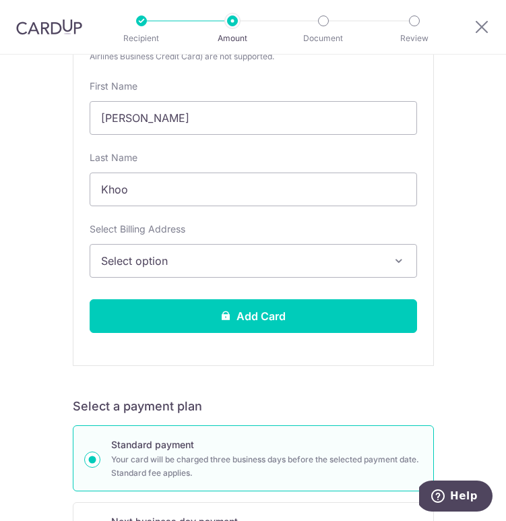
click at [319, 275] on button "Select option" at bounding box center [253, 261] width 327 height 34
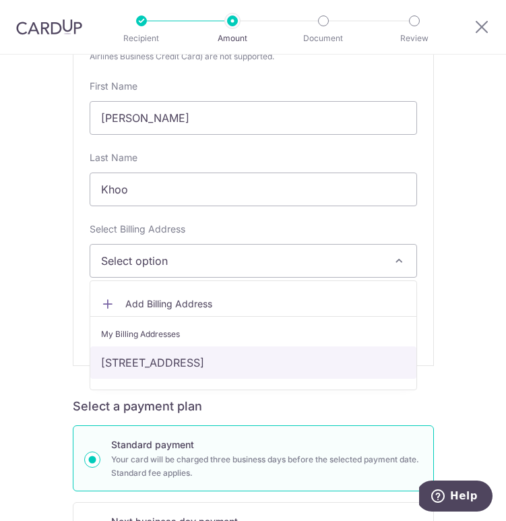
click at [286, 350] on link "48 Ewe Boon Road #08-02, Singapore, Singapore-259342" at bounding box center [253, 362] width 326 height 32
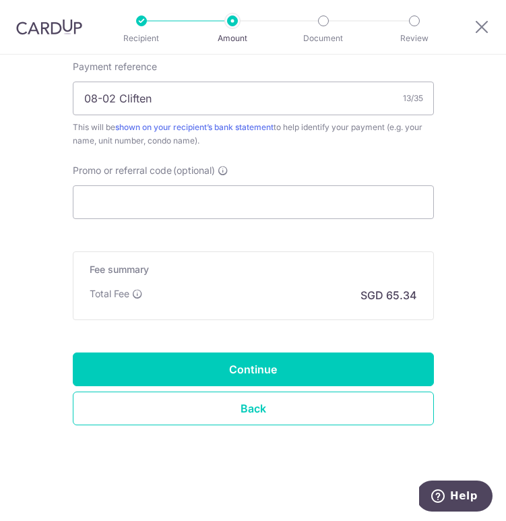
scroll to position [1232, 0]
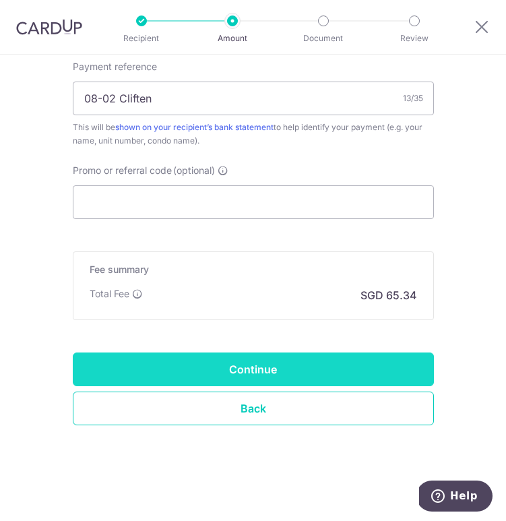
click at [311, 379] on input "Continue" at bounding box center [253, 369] width 361 height 34
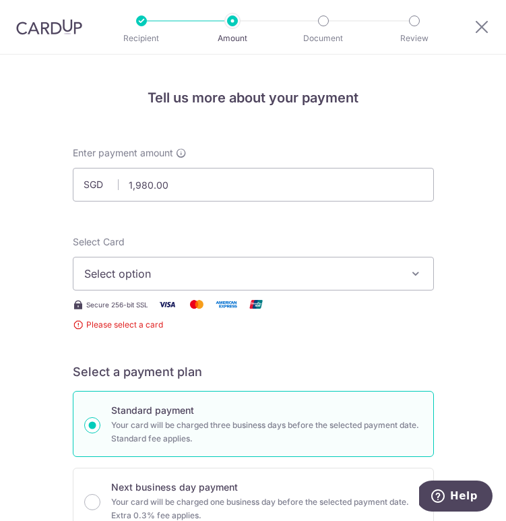
click at [216, 274] on span "Select option" at bounding box center [243, 273] width 319 height 16
click at [201, 322] on span "Add credit card" at bounding box center [265, 316] width 314 height 13
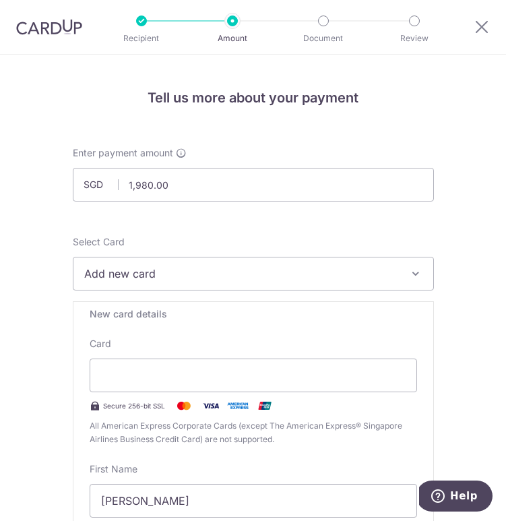
click at [349, 419] on span "All American Express Corporate Cards (except The American Express® Singapore Ai…" at bounding box center [253, 432] width 327 height 27
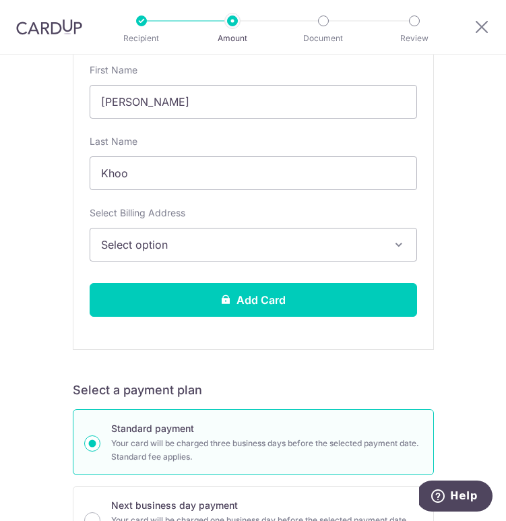
scroll to position [433, 0]
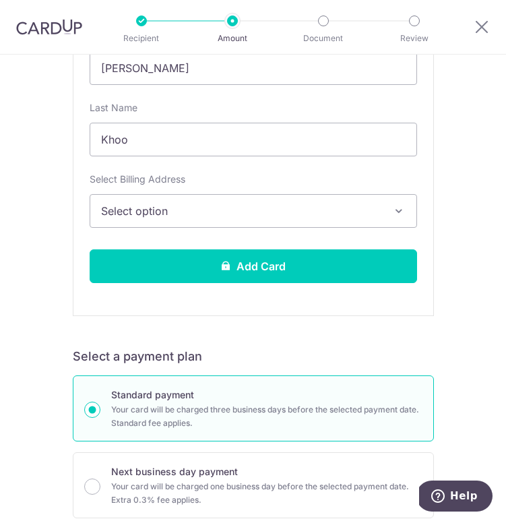
click at [253, 218] on span "Select option" at bounding box center [244, 211] width 286 height 16
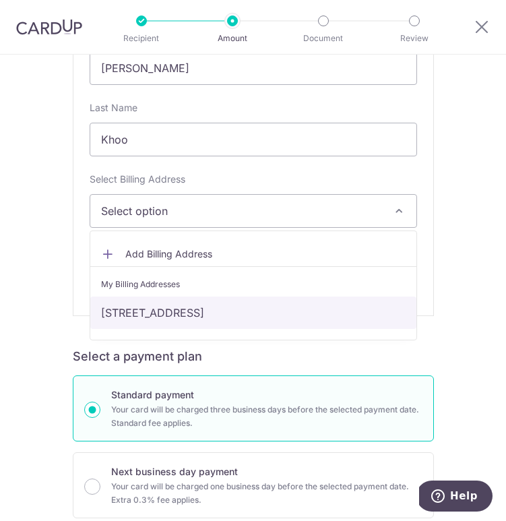
click at [245, 307] on link "48 Ewe Boon Road #08-02, Singapore, Singapore-259342" at bounding box center [253, 312] width 326 height 32
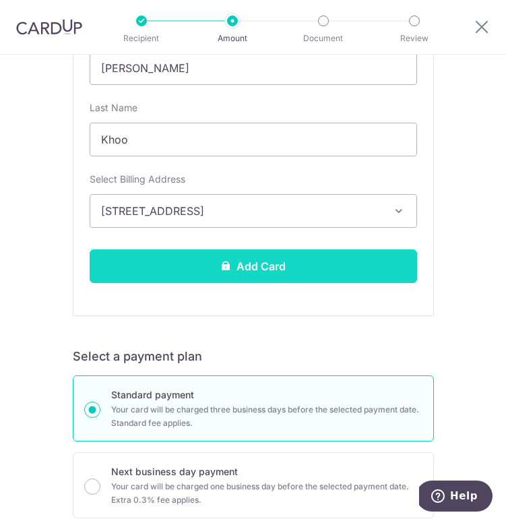
click at [259, 262] on button "Add Card" at bounding box center [253, 266] width 327 height 34
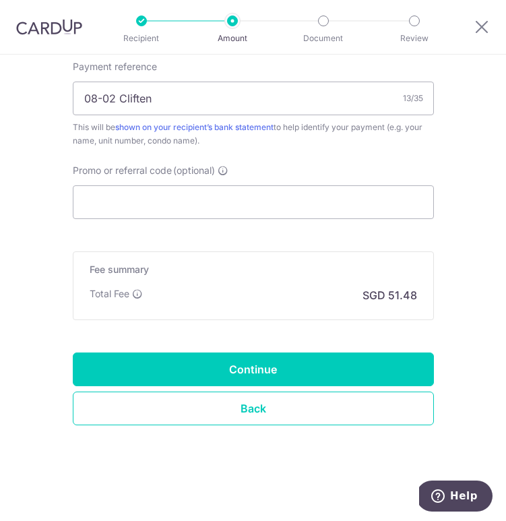
scroll to position [802, 0]
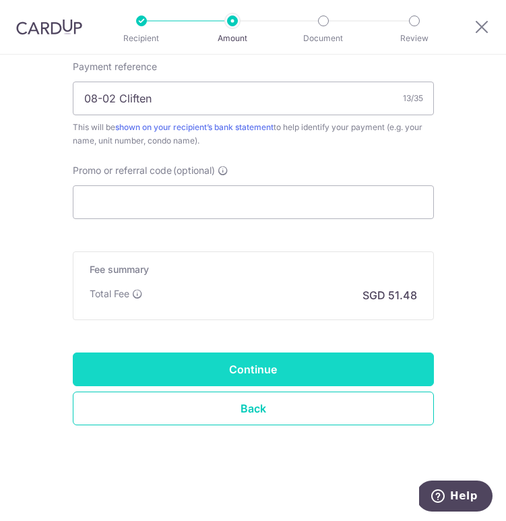
click at [222, 380] on input "Continue" at bounding box center [253, 369] width 361 height 34
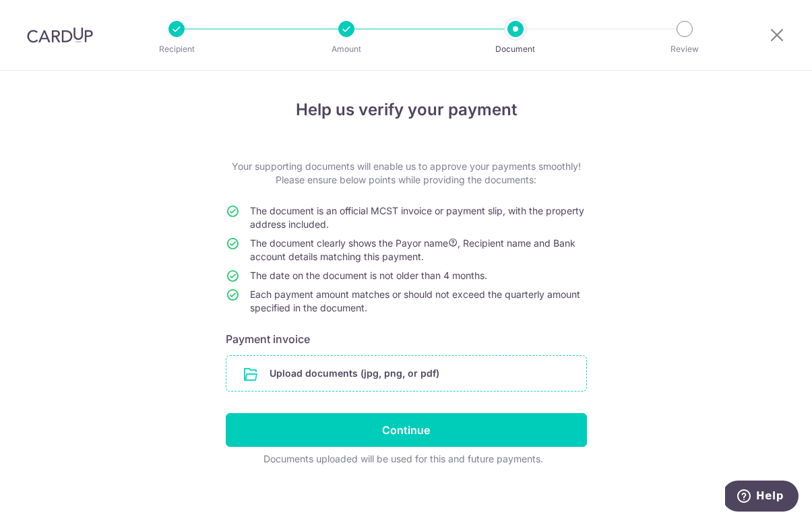
click at [310, 379] on input "file" at bounding box center [406, 373] width 360 height 35
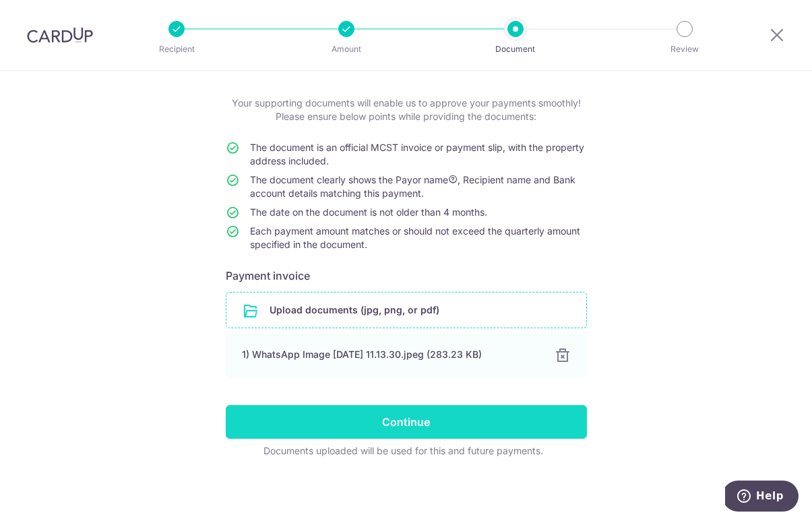
scroll to position [63, 0]
click at [505, 433] on input "Continue" at bounding box center [406, 422] width 361 height 34
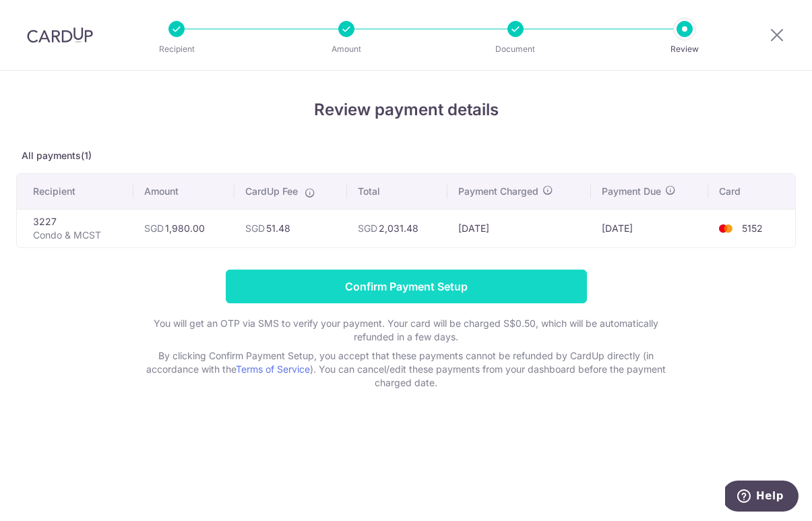
click at [415, 297] on input "Confirm Payment Setup" at bounding box center [406, 286] width 361 height 34
